Goal: Task Accomplishment & Management: Use online tool/utility

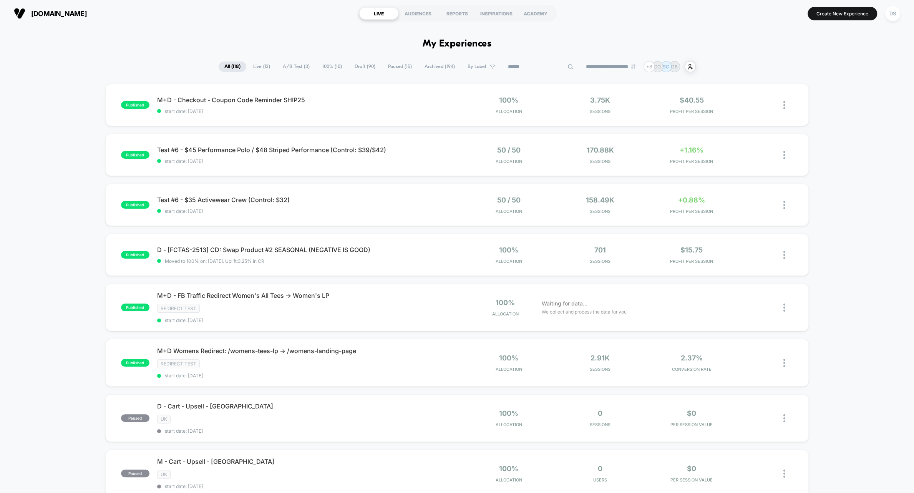
click at [531, 69] on input at bounding box center [540, 66] width 77 height 9
type input "*"
click at [270, 306] on div "Redirect Test" at bounding box center [307, 308] width 300 height 9
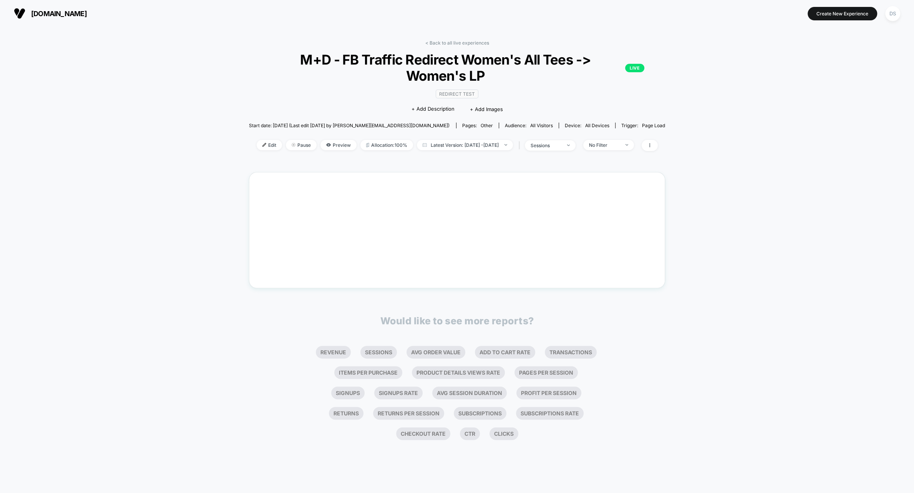
click at [250, 138] on div "< Back to all live experiences M+D - FB Traffic Redirect Women's All Tees -> Wo…" at bounding box center [457, 100] width 416 height 121
click at [257, 141] on span "Edit" at bounding box center [269, 145] width 25 height 10
